Goal: Task Accomplishment & Management: Manage account settings

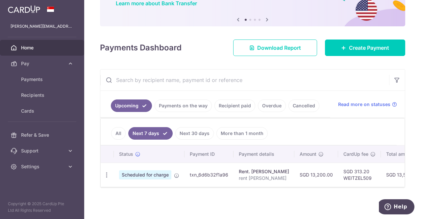
click at [32, 63] on span "Pay" at bounding box center [42, 63] width 43 height 7
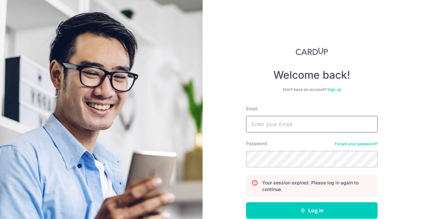
type input "[PERSON_NAME][EMAIL_ADDRESS][DOMAIN_NAME]"
click at [318, 208] on button "Log in" at bounding box center [312, 210] width 132 height 16
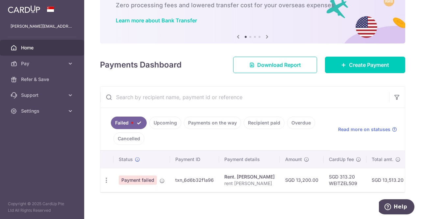
scroll to position [47, 0]
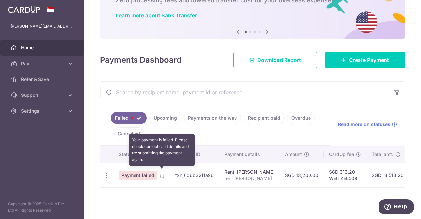
click at [161, 173] on icon at bounding box center [162, 175] width 5 height 5
click at [162, 173] on icon at bounding box center [162, 175] width 5 height 5
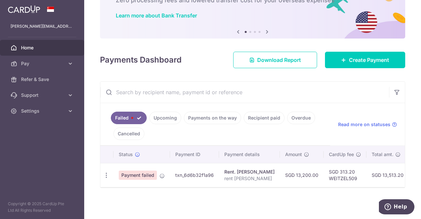
click at [108, 173] on icon "button" at bounding box center [106, 175] width 7 height 7
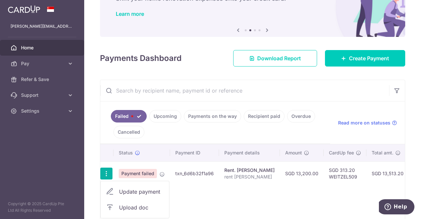
click at [138, 191] on span "Update payment" at bounding box center [141, 192] width 45 height 8
radio input "true"
type input "13,200.00"
type input "rent [PERSON_NAME]"
type input "WEITZEL509"
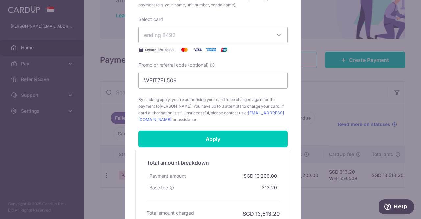
scroll to position [250, 0]
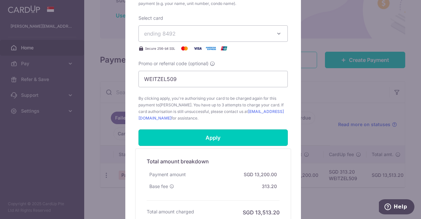
click at [241, 141] on input "Apply" at bounding box center [213, 137] width 149 height 16
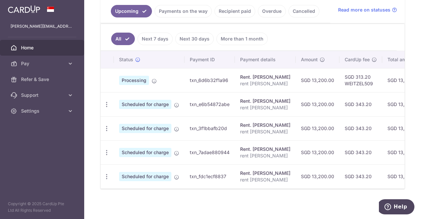
scroll to position [155, 0]
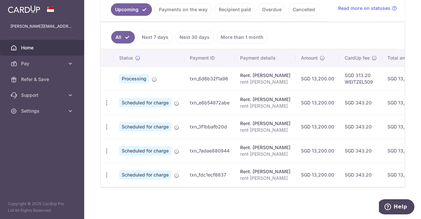
drag, startPoint x: 419, startPoint y: 91, endPoint x: 24, endPoint y: 2, distance: 405.4
click at [140, 203] on div "× Pause Schedule Pause all future payments in this series Pause just this one p…" at bounding box center [252, 109] width 337 height 219
